Goal: Information Seeking & Learning: Learn about a topic

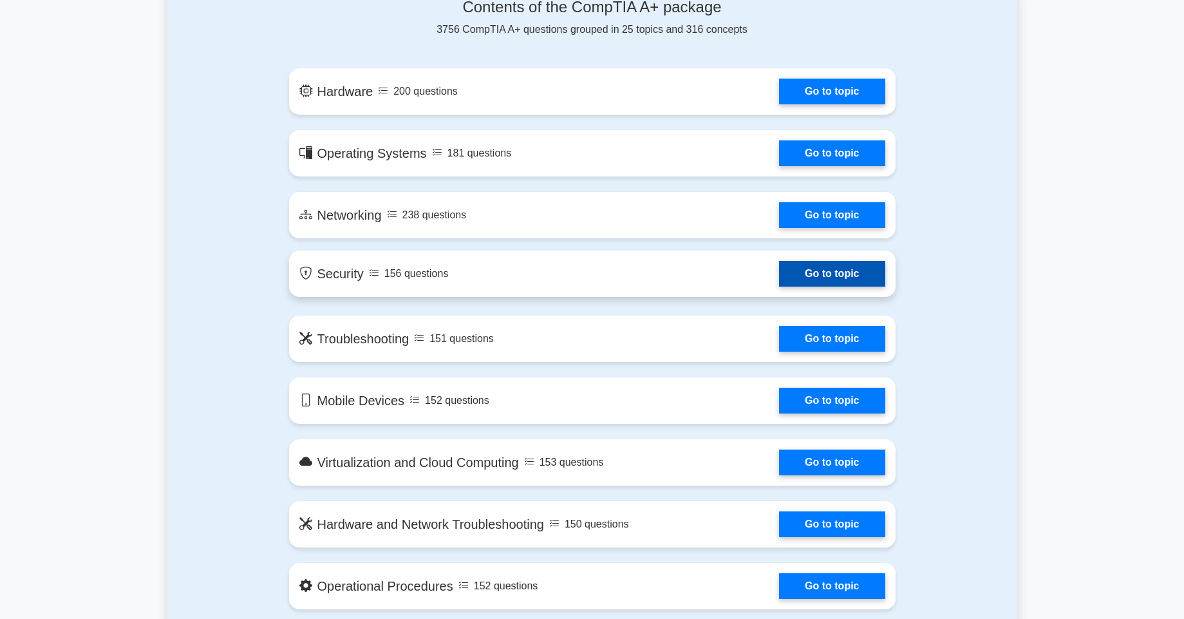
scroll to position [618, 0]
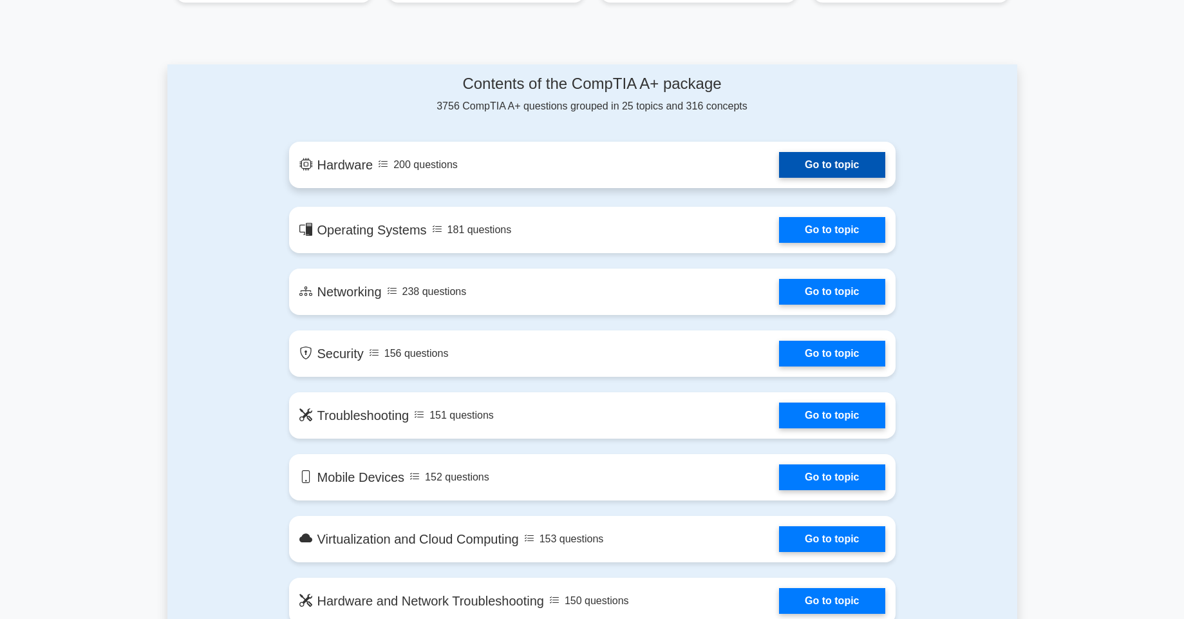
click at [843, 167] on link "Go to topic" at bounding box center [832, 165] width 106 height 26
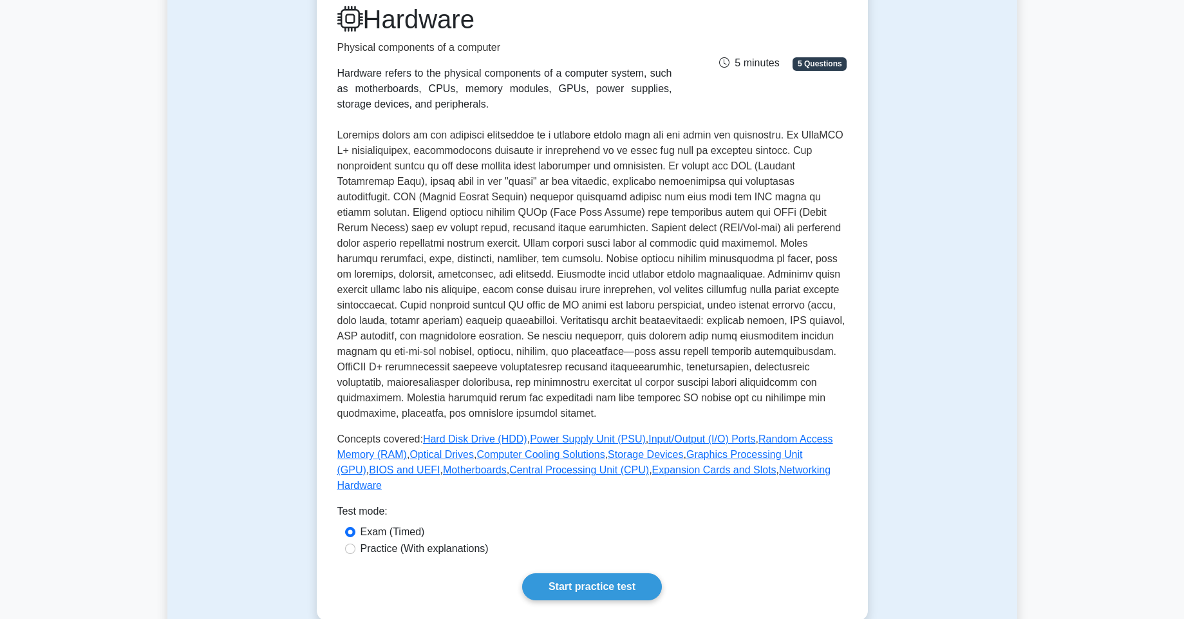
scroll to position [309, 0]
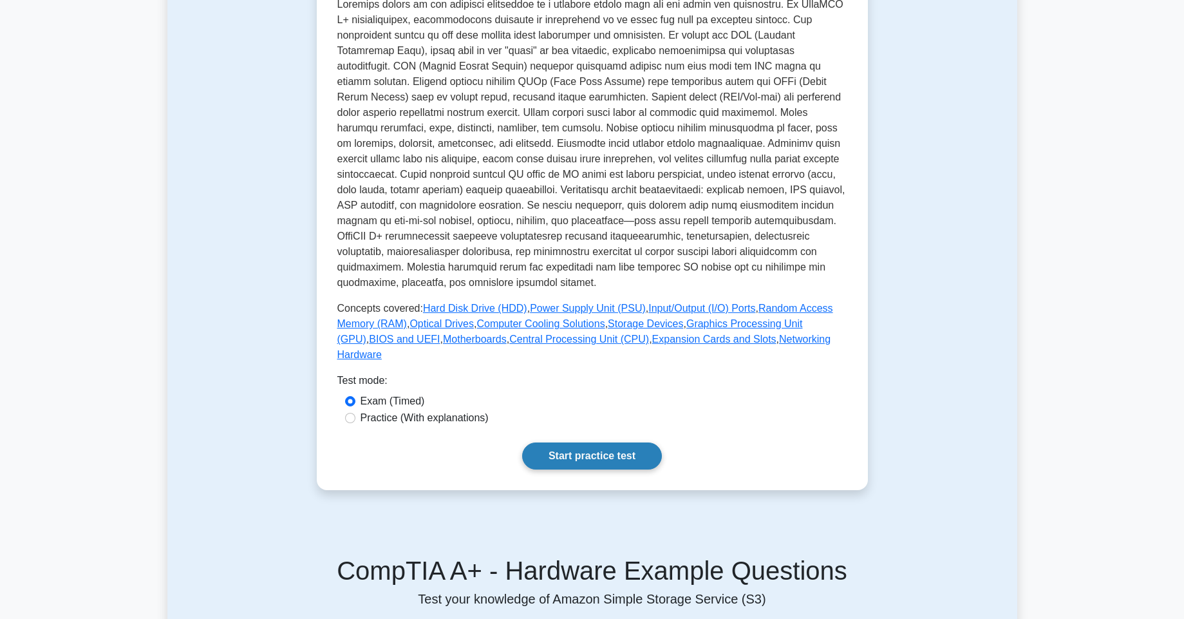
click at [579, 462] on link "Start practice test" at bounding box center [592, 455] width 140 height 27
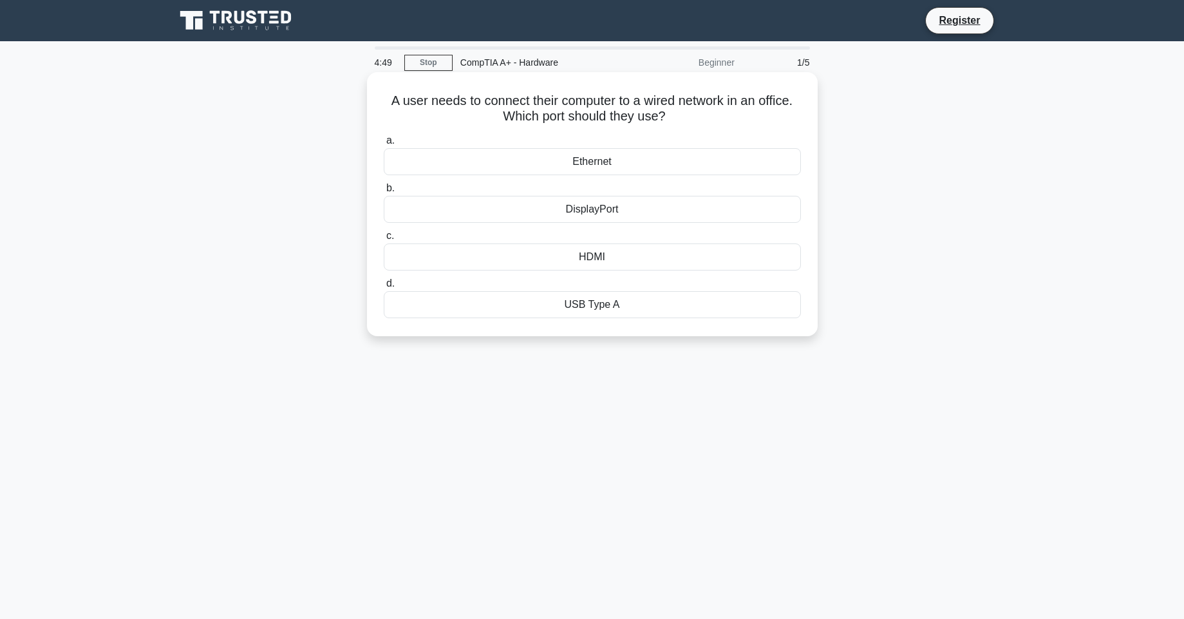
click at [588, 165] on div "Ethernet" at bounding box center [592, 161] width 417 height 27
click at [384, 145] on input "a. Ethernet" at bounding box center [384, 140] width 0 height 8
click at [582, 203] on div "eSATA port" at bounding box center [592, 209] width 417 height 27
click at [384, 193] on input "b. eSATA port" at bounding box center [384, 188] width 0 height 8
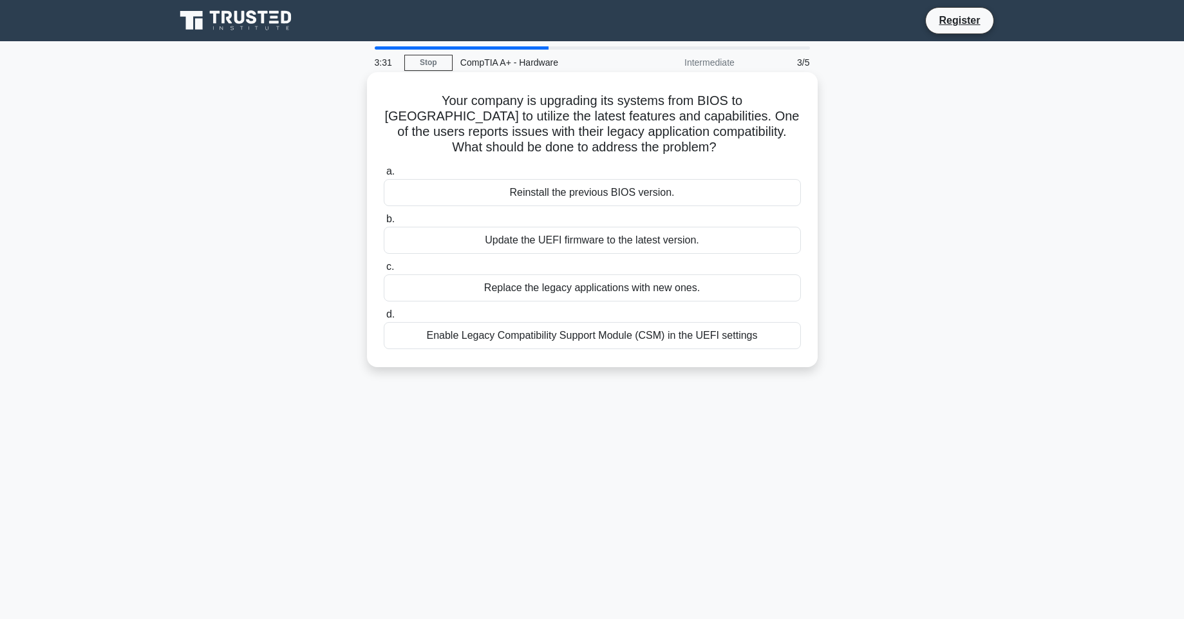
click at [731, 333] on div "Enable Legacy Compatibility Support Module (CSM) in the UEFI settings" at bounding box center [592, 335] width 417 height 27
click at [384, 319] on input "d. Enable Legacy Compatibility Support Module (CSM) in the UEFI settings" at bounding box center [384, 314] width 0 height 8
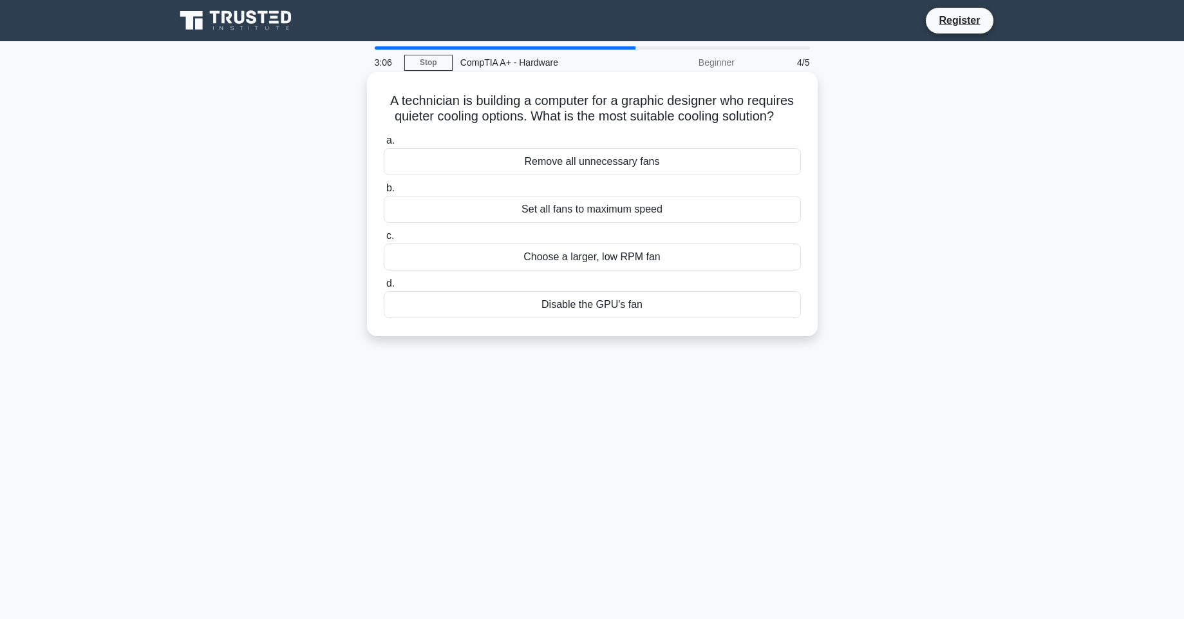
click at [601, 163] on div "Remove all unnecessary fans" at bounding box center [592, 161] width 417 height 27
click at [384, 145] on input "a. Remove all unnecessary fans" at bounding box center [384, 140] width 0 height 8
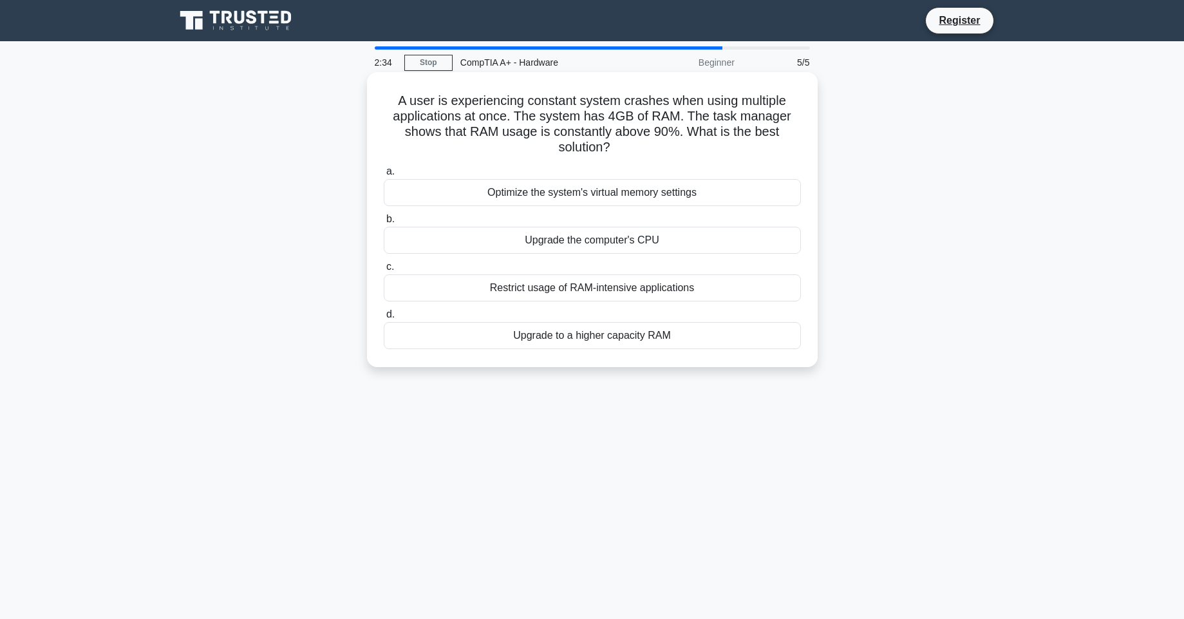
click at [562, 343] on div "Upgrade to a higher capacity RAM" at bounding box center [592, 335] width 417 height 27
click at [384, 319] on input "d. Upgrade to a higher capacity RAM" at bounding box center [384, 314] width 0 height 8
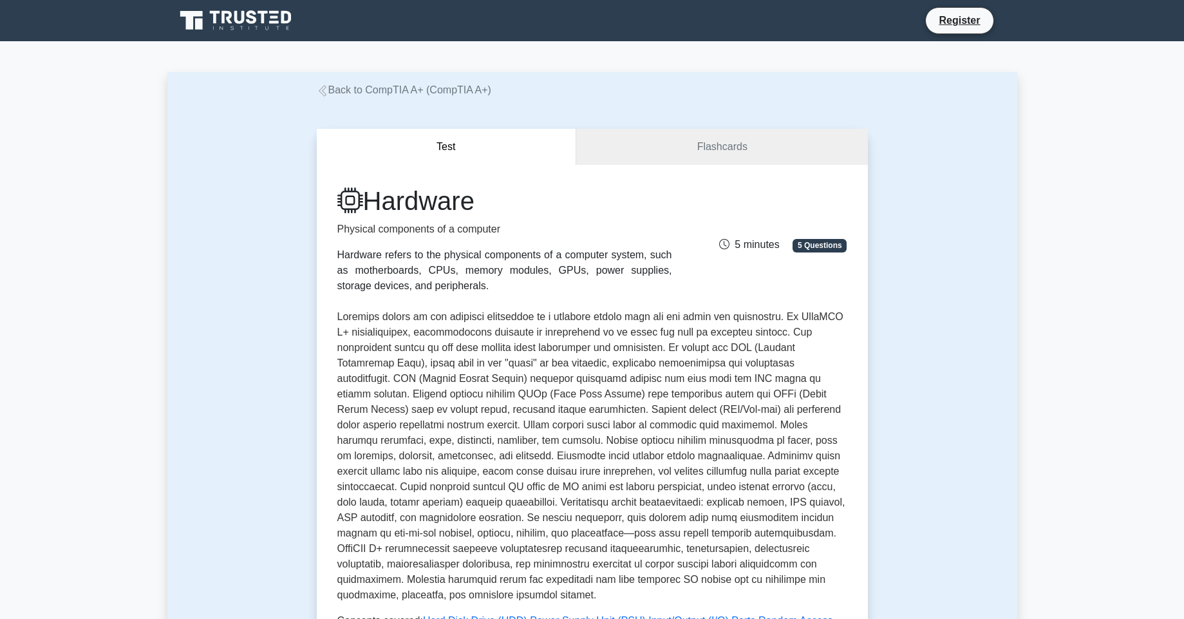
scroll to position [309, 0]
